Goal: Navigation & Orientation: Find specific page/section

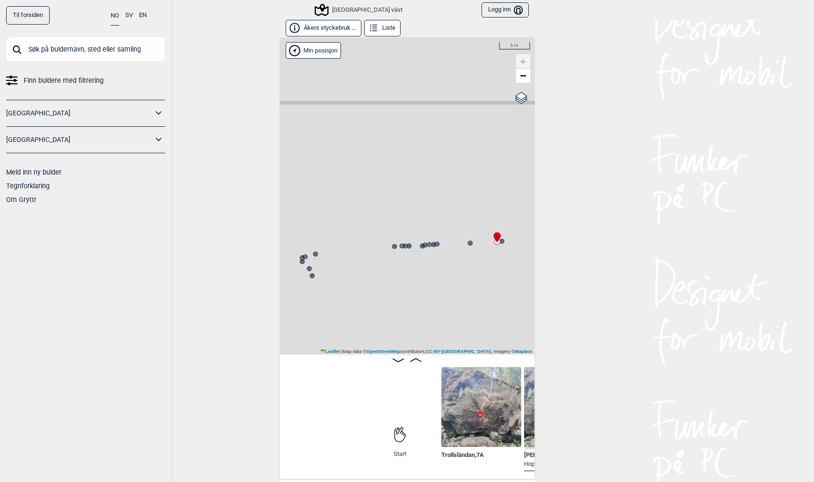
scroll to position [0, 155]
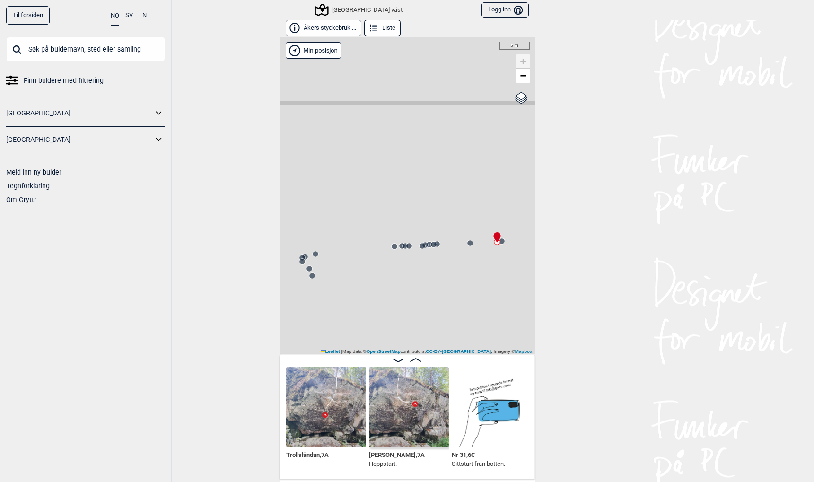
click at [317, 28] on button "Åkers styckebruk ..." at bounding box center [324, 28] width 76 height 17
